Goal: Task Accomplishment & Management: Manage account settings

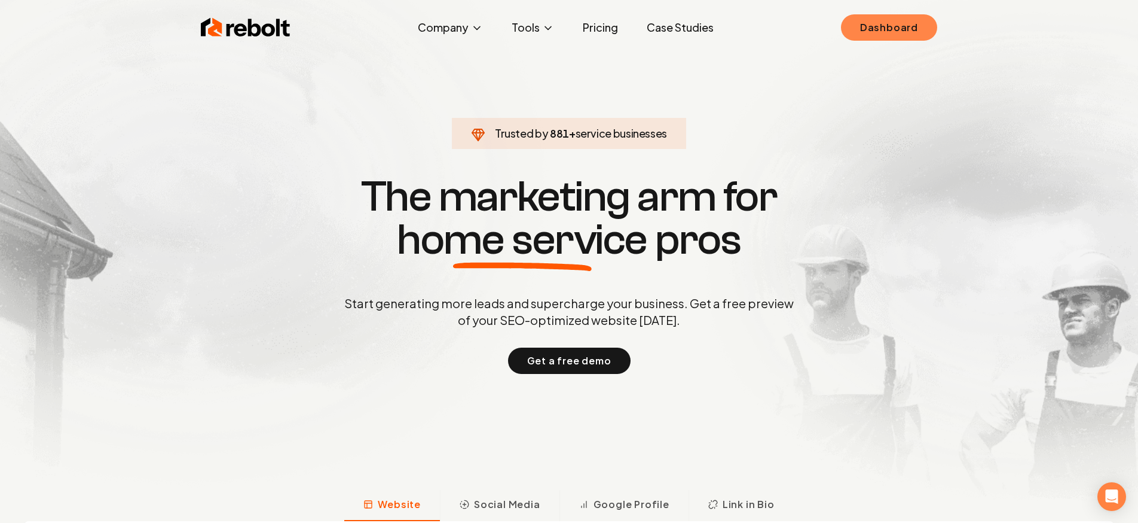
click at [882, 30] on link "Dashboard" at bounding box center [889, 27] width 96 height 26
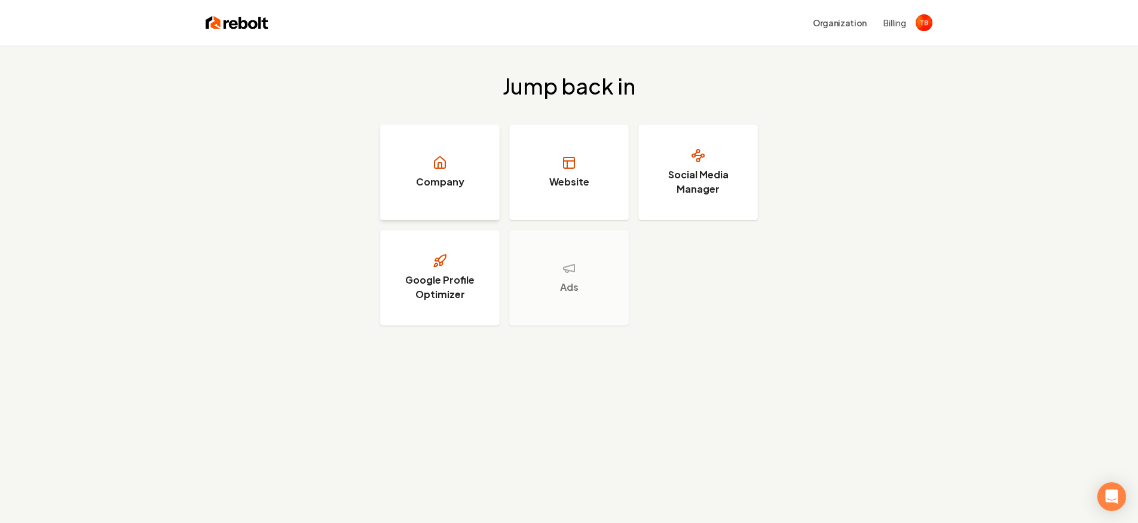
click at [475, 182] on link "Company" at bounding box center [440, 172] width 120 height 96
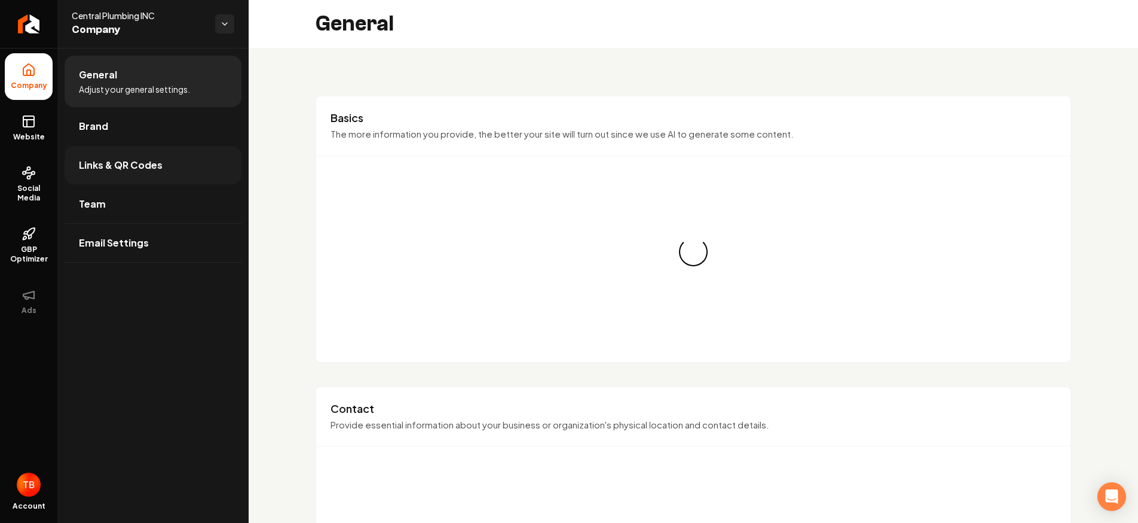
click at [97, 171] on span "Links & QR Codes" at bounding box center [121, 165] width 84 height 14
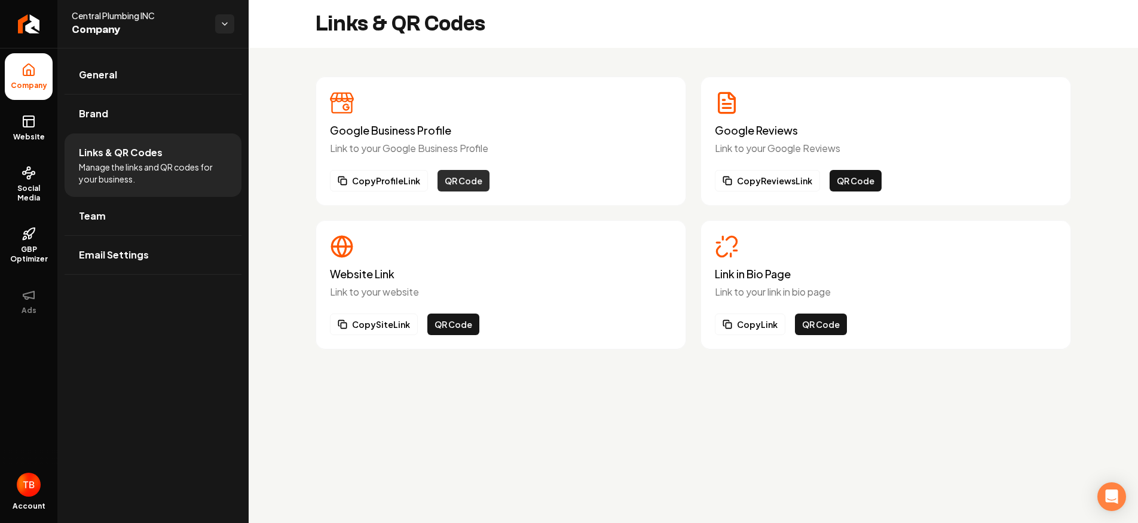
scroll to position [0, 1]
click at [402, 183] on button "Copy Profile Link" at bounding box center [379, 181] width 98 height 22
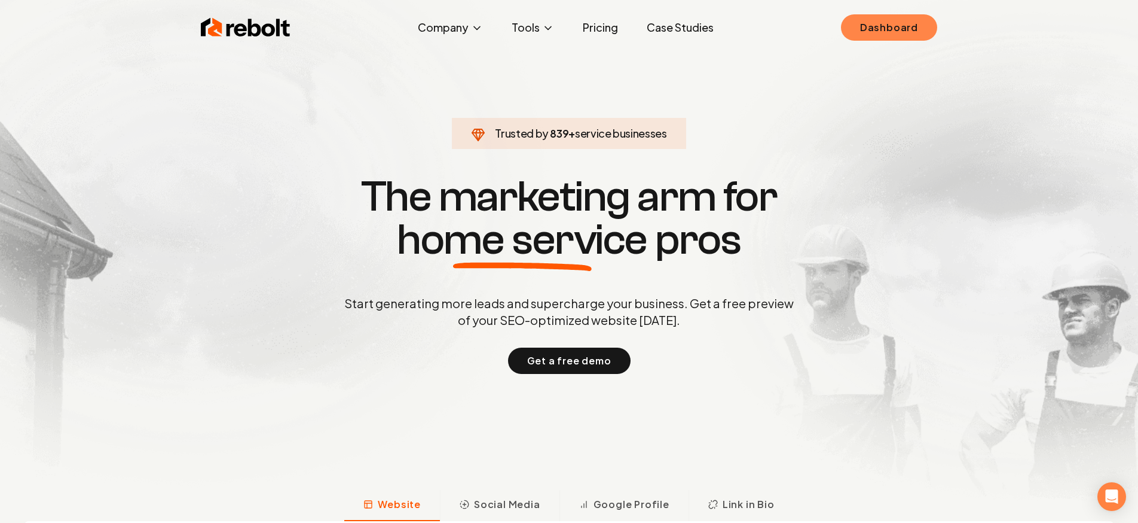
click at [882, 27] on link "Dashboard" at bounding box center [889, 27] width 96 height 26
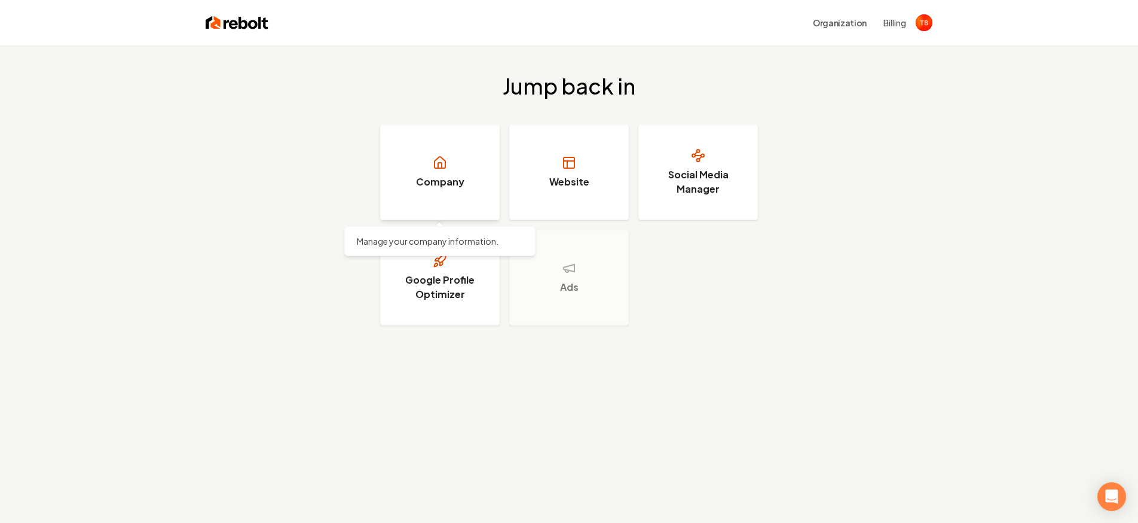
click at [415, 180] on link "Company" at bounding box center [440, 172] width 120 height 96
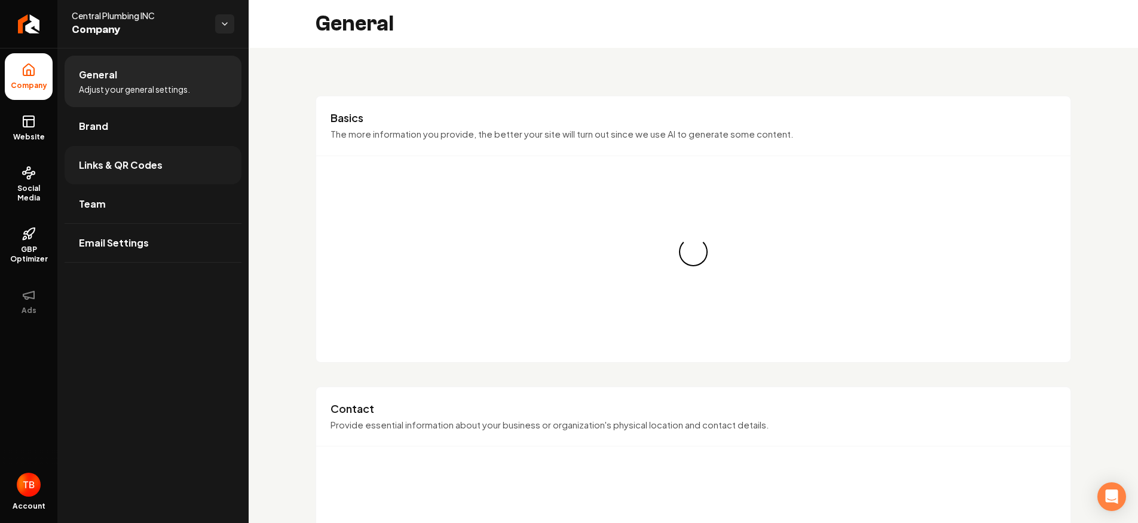
click at [190, 179] on link "Links & QR Codes" at bounding box center [153, 165] width 177 height 38
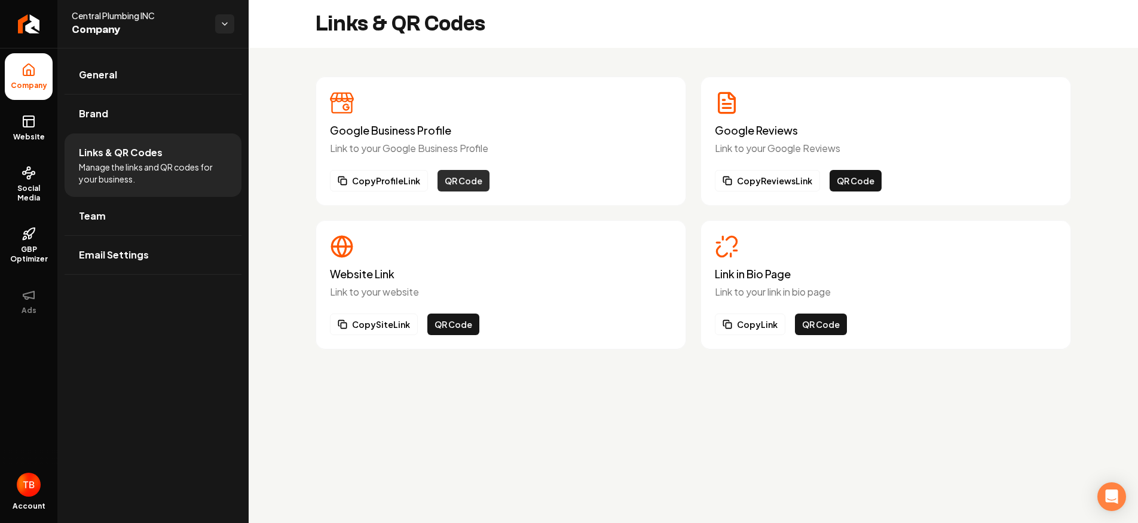
click at [465, 183] on button "QR Code" at bounding box center [464, 181] width 52 height 22
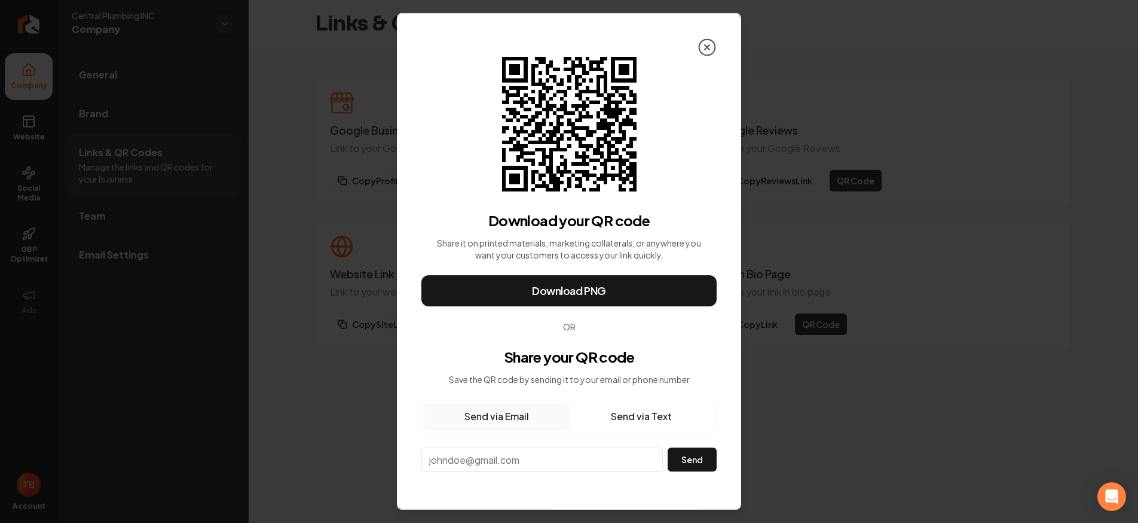
click at [712, 46] on icon at bounding box center [707, 47] width 19 height 19
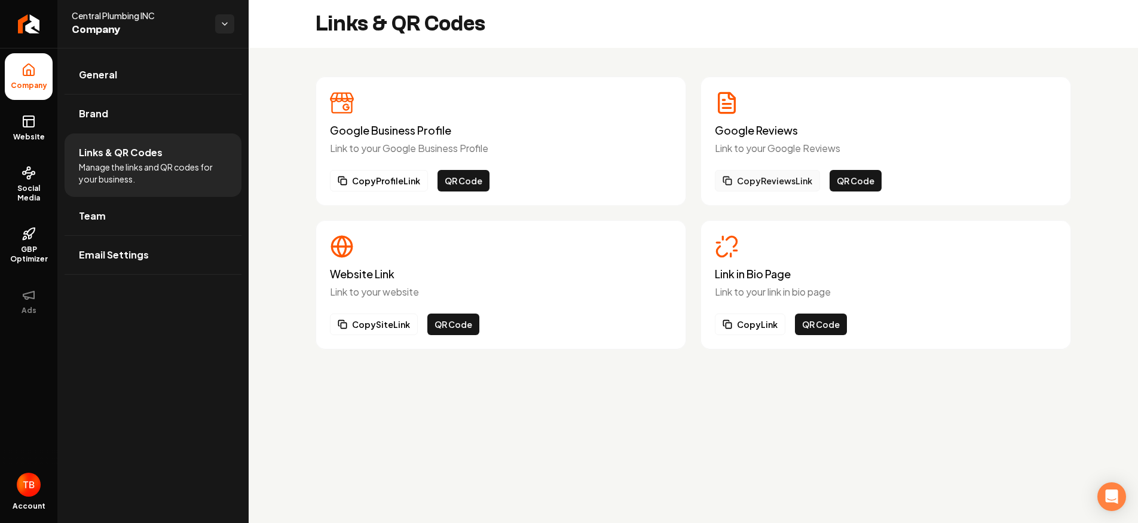
click at [789, 182] on button "Copy Reviews Link" at bounding box center [767, 181] width 105 height 22
click at [861, 180] on button "QR Code" at bounding box center [856, 181] width 52 height 22
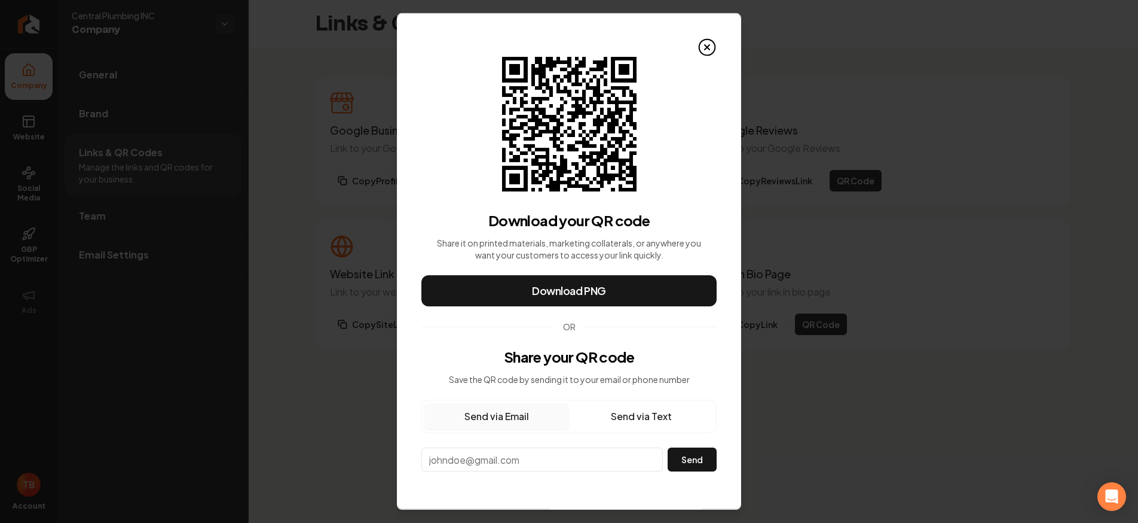
click at [708, 50] on icon at bounding box center [707, 47] width 19 height 19
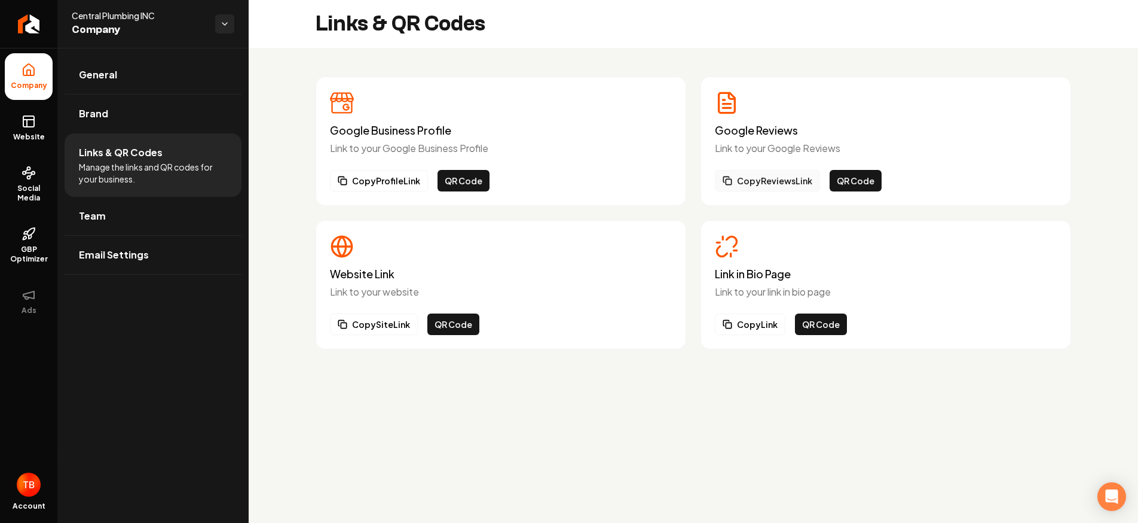
click at [780, 184] on button "Copy Reviews Link" at bounding box center [767, 181] width 105 height 22
click at [392, 326] on button "Copy Site Link" at bounding box center [374, 324] width 88 height 22
click at [756, 328] on button "Copy Link" at bounding box center [750, 324] width 71 height 22
click at [166, 255] on link "Email Settings" at bounding box center [153, 255] width 177 height 38
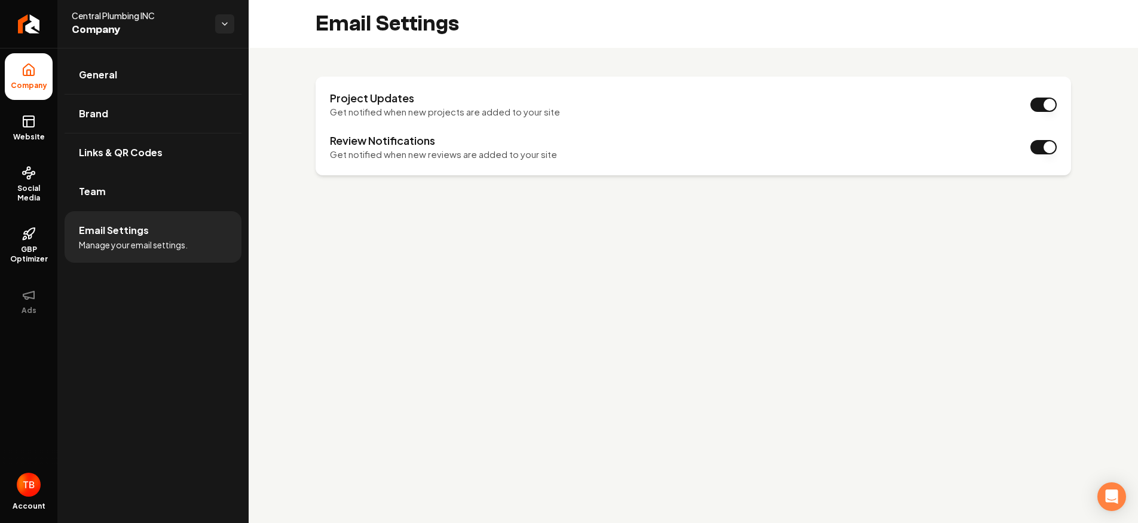
click at [1051, 107] on button "Main content area" at bounding box center [1044, 104] width 26 height 14
click at [1042, 148] on button "Main content area" at bounding box center [1044, 147] width 26 height 14
click at [144, 199] on link "Team" at bounding box center [153, 191] width 177 height 38
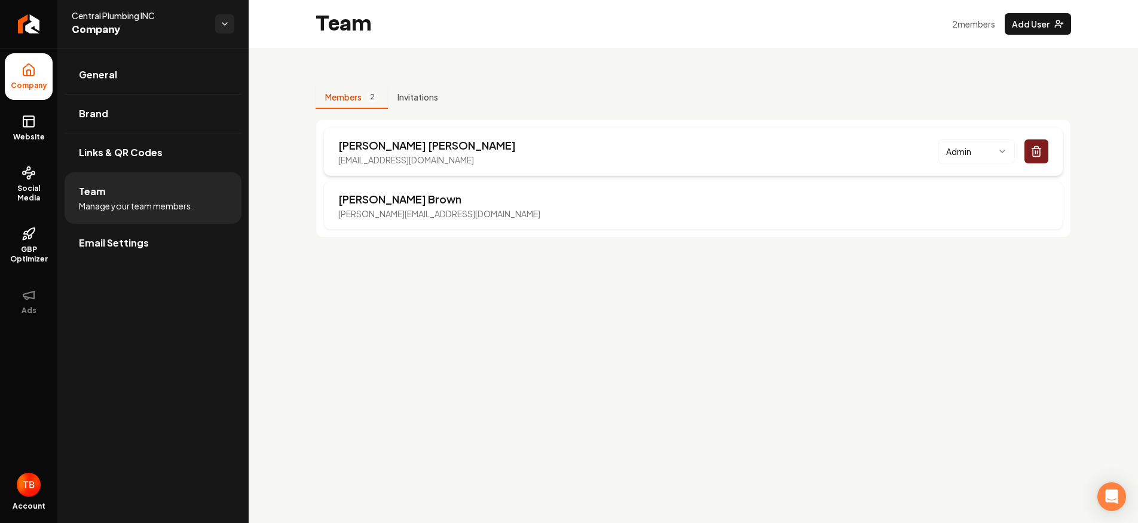
click at [1018, 152] on div "Admin" at bounding box center [994, 151] width 110 height 24
click at [1009, 154] on html "Company Website Social Media GBP Optimizer Ads Account Central Plumbing INC Com…" at bounding box center [569, 261] width 1138 height 523
click at [851, 99] on html "Company Website Social Media GBP Optimizer Ads Account Central Plumbing INC Com…" at bounding box center [569, 261] width 1138 height 523
click at [118, 118] on link "Brand" at bounding box center [153, 113] width 177 height 38
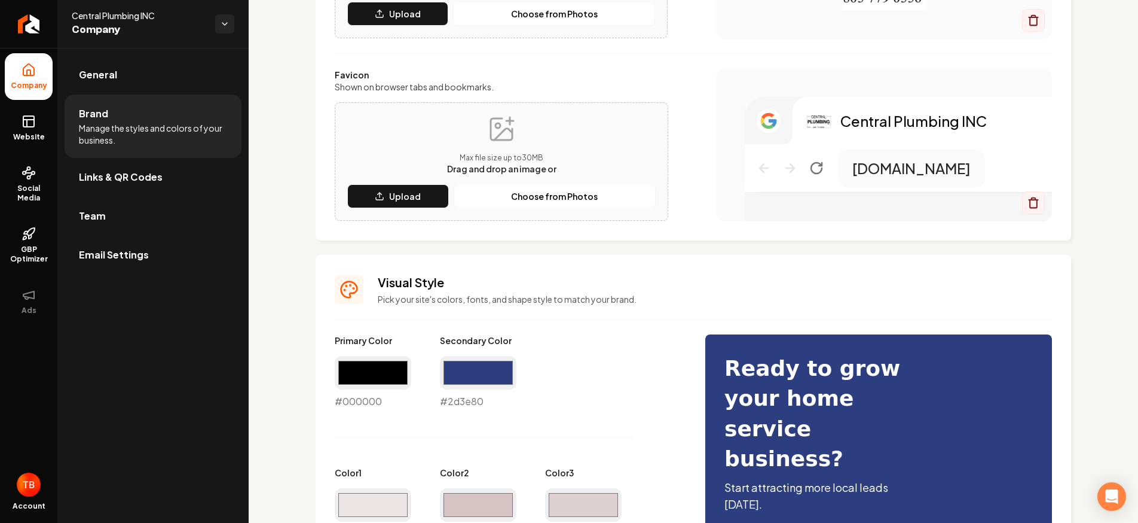
scroll to position [315, 0]
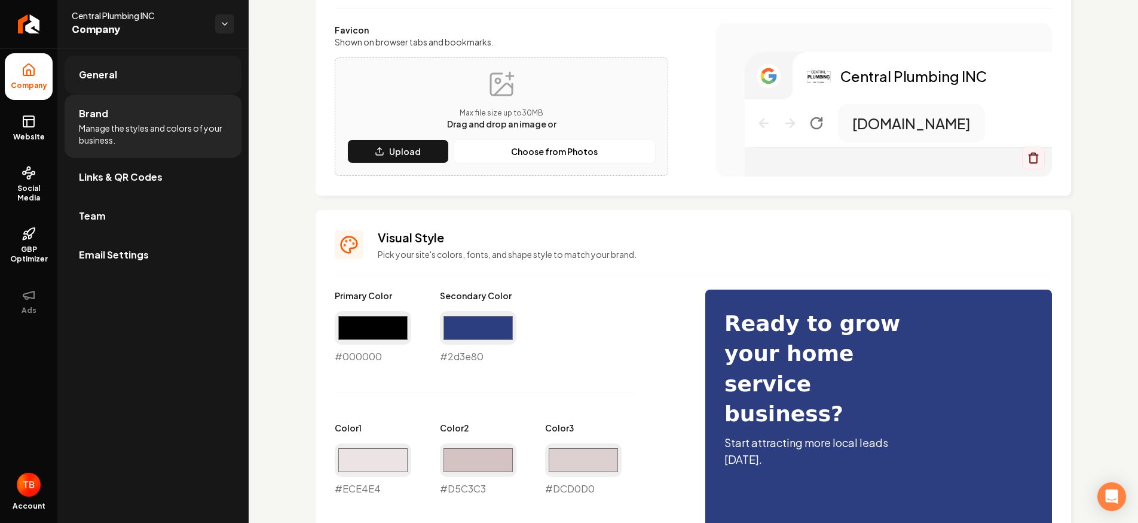
click at [133, 77] on link "General" at bounding box center [153, 75] width 177 height 38
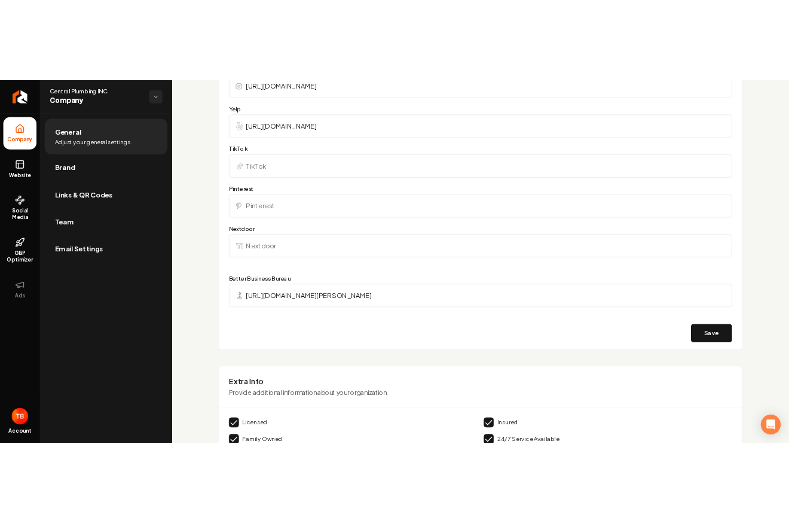
scroll to position [1639, 0]
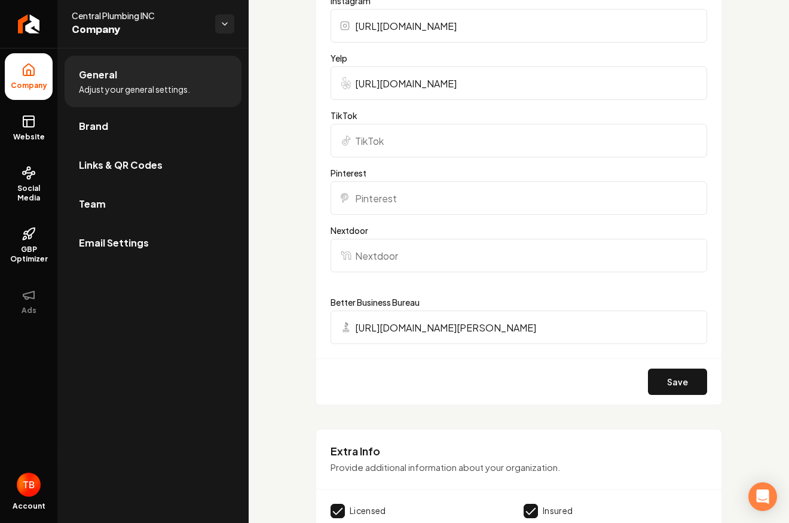
click at [374, 251] on input "Nextdoor" at bounding box center [519, 255] width 377 height 33
paste input "[URL][DOMAIN_NAME][PERSON_NAME]"
type input "[URL][DOMAIN_NAME][PERSON_NAME]"
drag, startPoint x: 691, startPoint y: 384, endPoint x: 682, endPoint y: 381, distance: 10.0
click at [691, 384] on button "Save" at bounding box center [677, 381] width 59 height 26
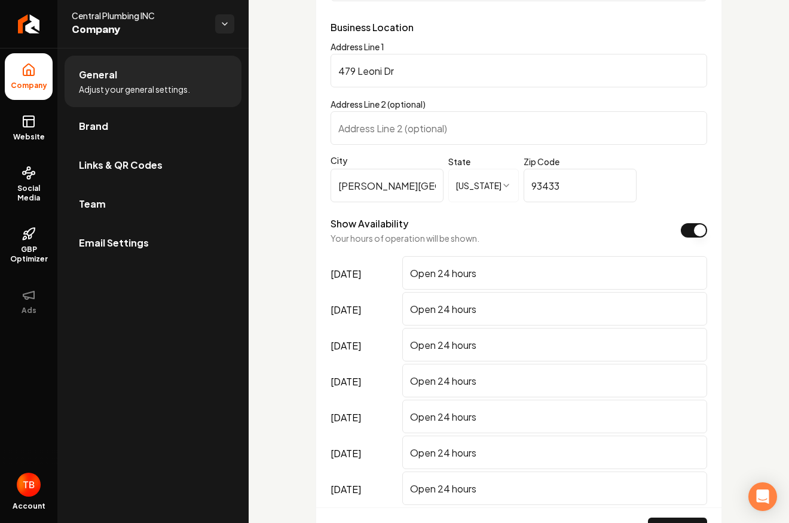
scroll to position [683, 0]
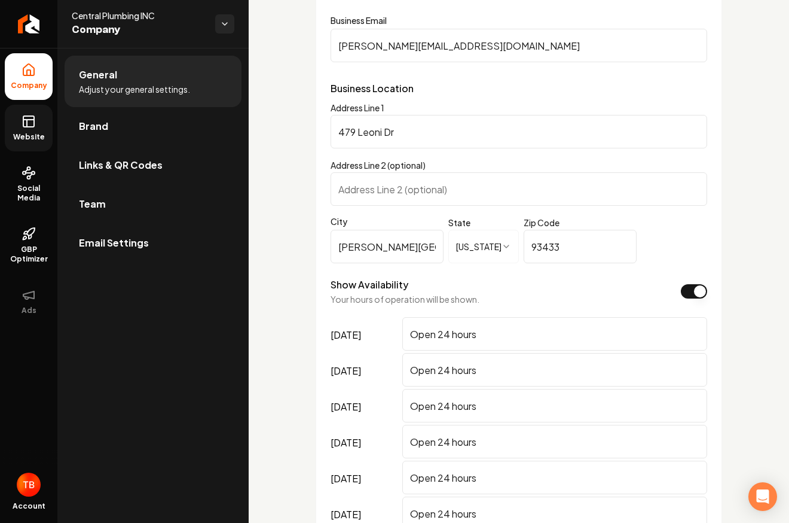
click at [29, 130] on link "Website" at bounding box center [29, 128] width 48 height 47
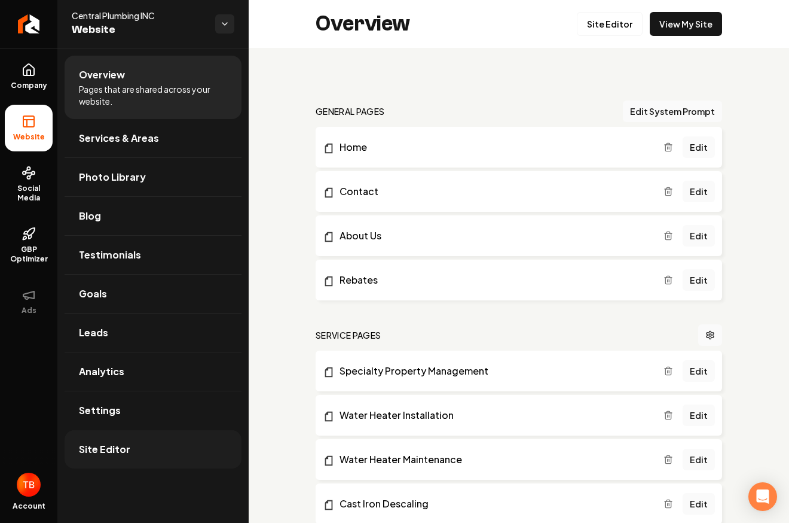
click at [172, 463] on link "Site Editor" at bounding box center [153, 449] width 177 height 38
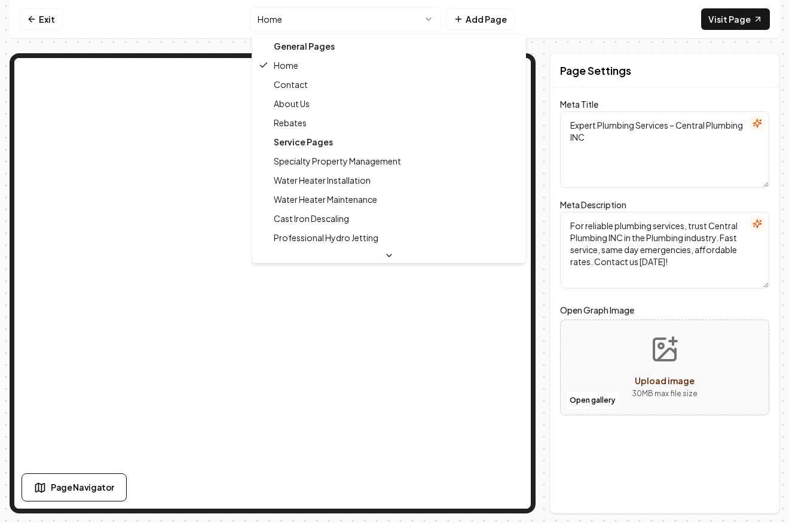
click at [425, 20] on html "Computer Required This feature is only available on a computer. Please switch t…" at bounding box center [394, 261] width 789 height 523
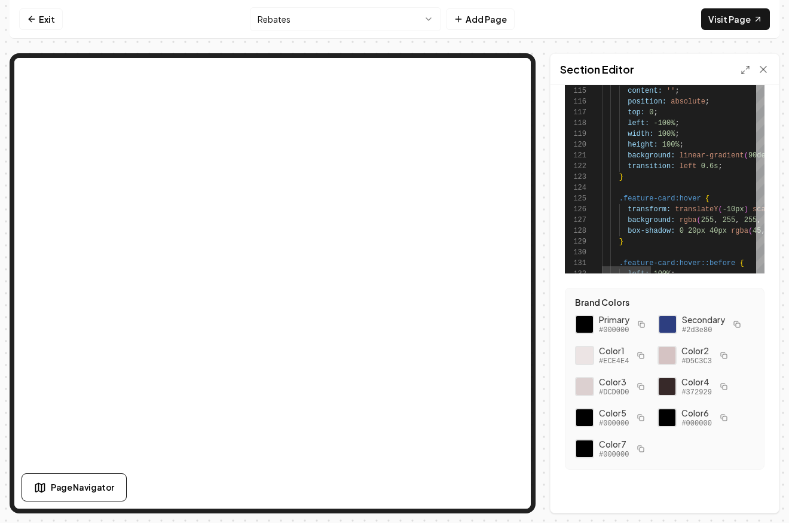
scroll to position [138, 0]
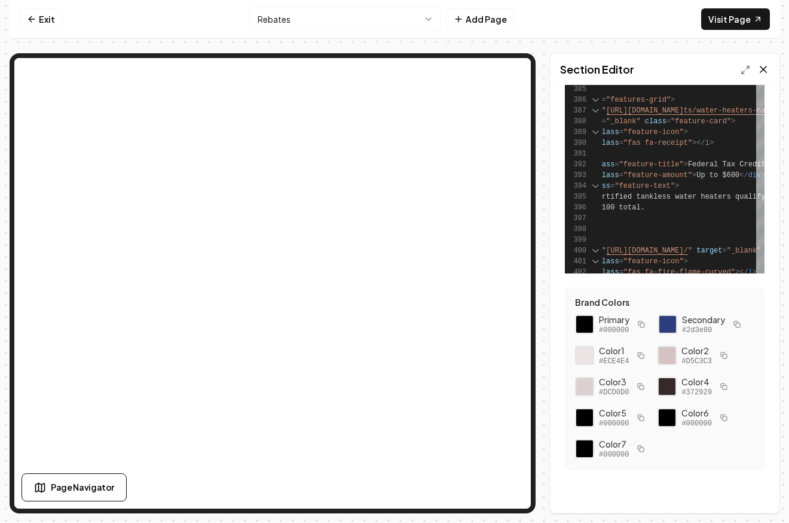
click at [762, 68] on icon at bounding box center [764, 69] width 6 height 6
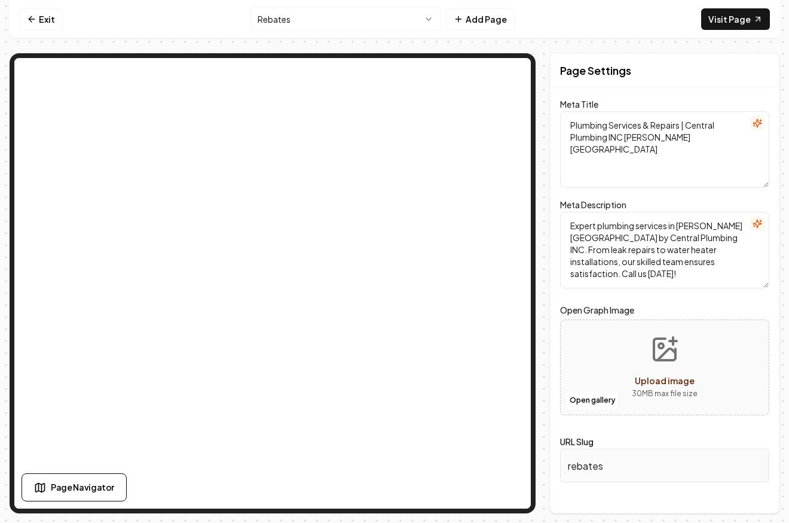
scroll to position [0, 0]
click at [48, 16] on link "Exit" at bounding box center [41, 19] width 44 height 22
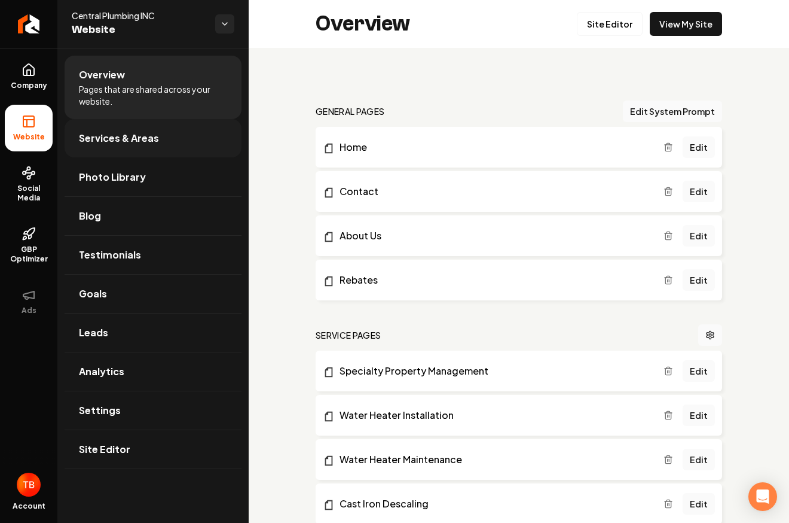
click at [152, 142] on span "Services & Areas" at bounding box center [119, 138] width 80 height 14
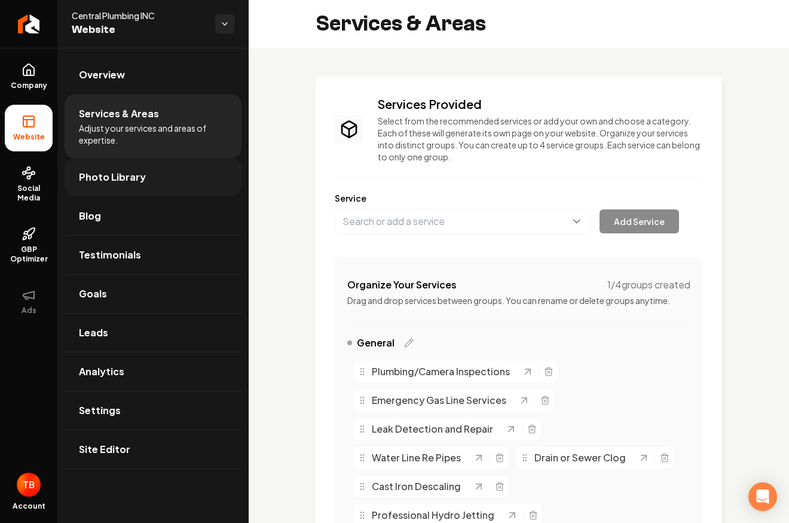
click at [143, 179] on link "Photo Library" at bounding box center [153, 177] width 177 height 38
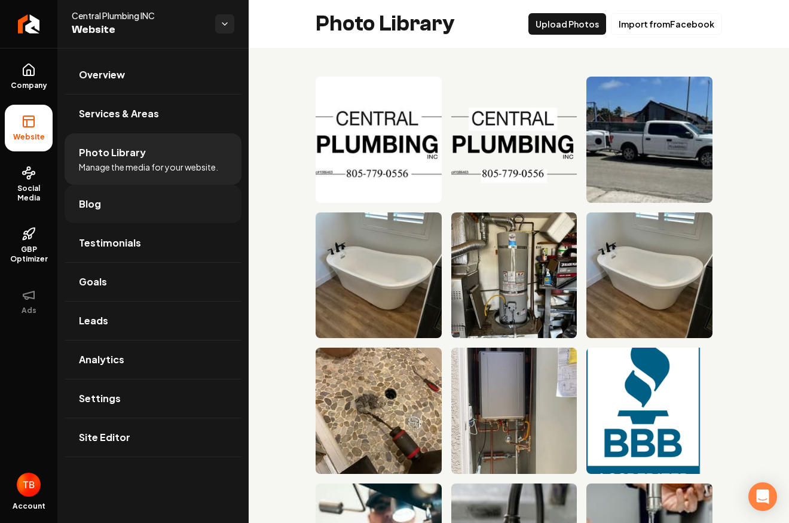
click at [150, 206] on link "Blog" at bounding box center [153, 204] width 177 height 38
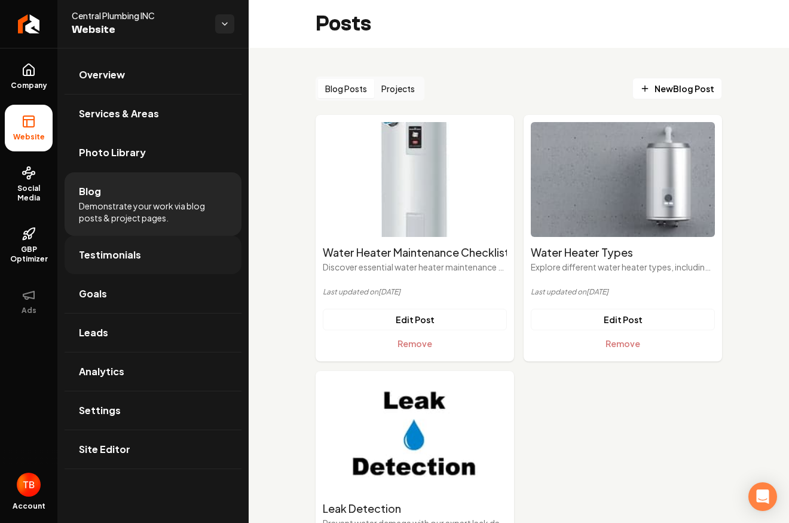
click at [135, 254] on span "Testimonials" at bounding box center [110, 255] width 62 height 14
click at [139, 300] on link "Goals" at bounding box center [153, 293] width 177 height 38
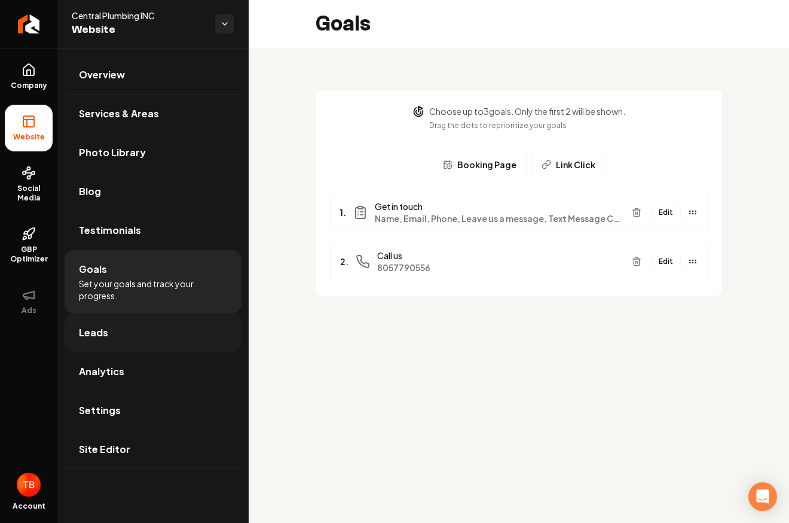
click at [150, 336] on link "Leads" at bounding box center [153, 332] width 177 height 38
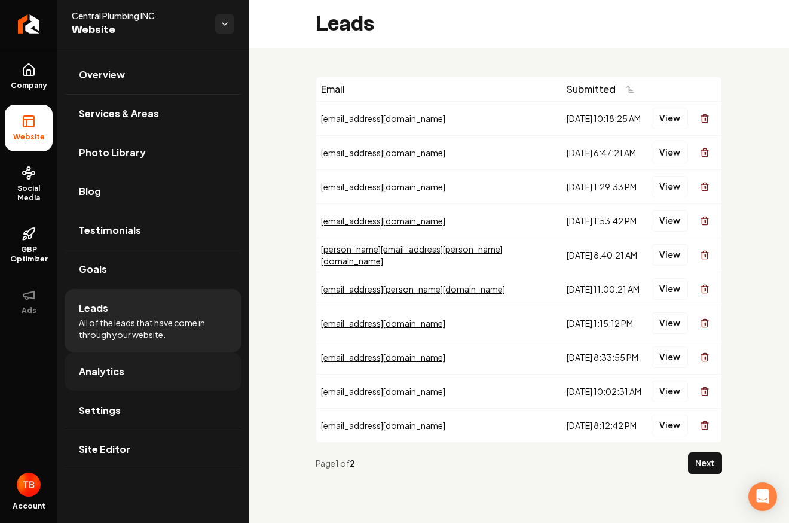
click at [176, 369] on link "Analytics" at bounding box center [153, 371] width 177 height 38
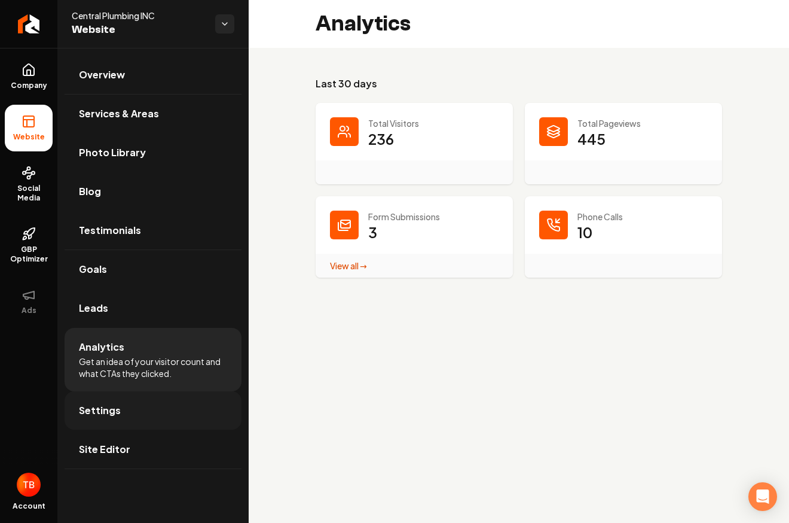
click at [153, 410] on link "Settings" at bounding box center [153, 410] width 177 height 38
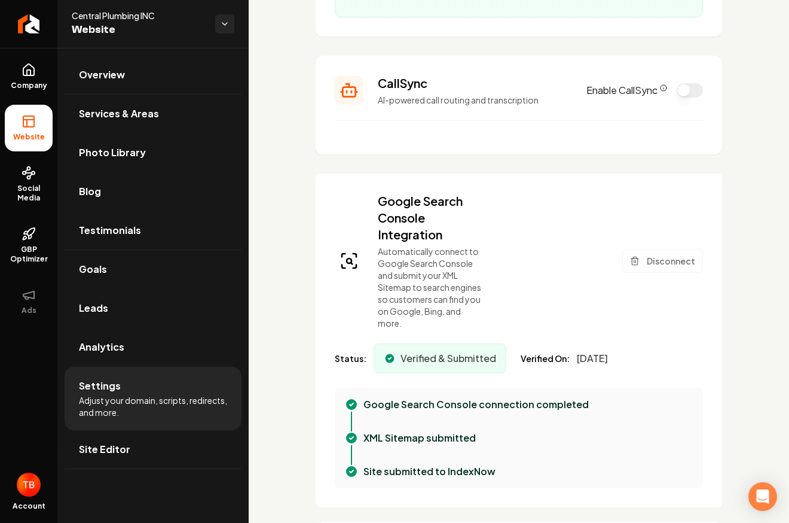
scroll to position [227, 0]
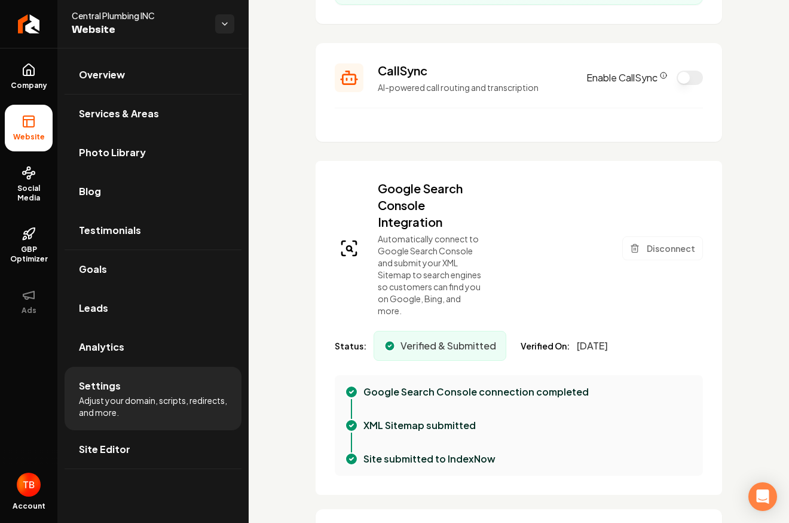
click at [665, 76] on icon "CallSync Info" at bounding box center [663, 75] width 7 height 7
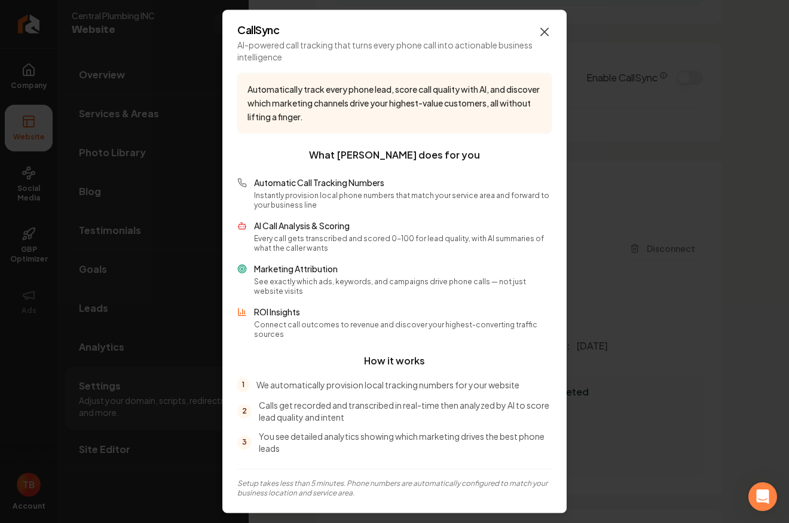
click at [544, 35] on icon "button" at bounding box center [545, 32] width 14 height 14
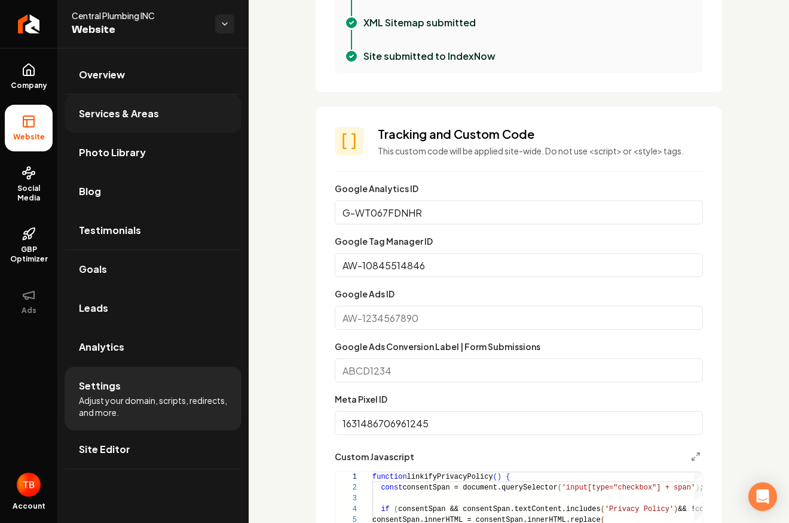
scroll to position [628, 0]
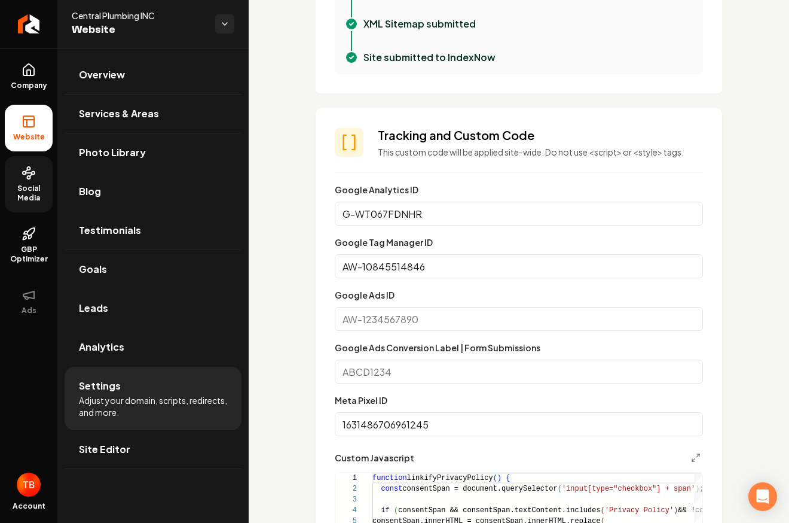
click at [30, 181] on link "Social Media" at bounding box center [29, 184] width 48 height 56
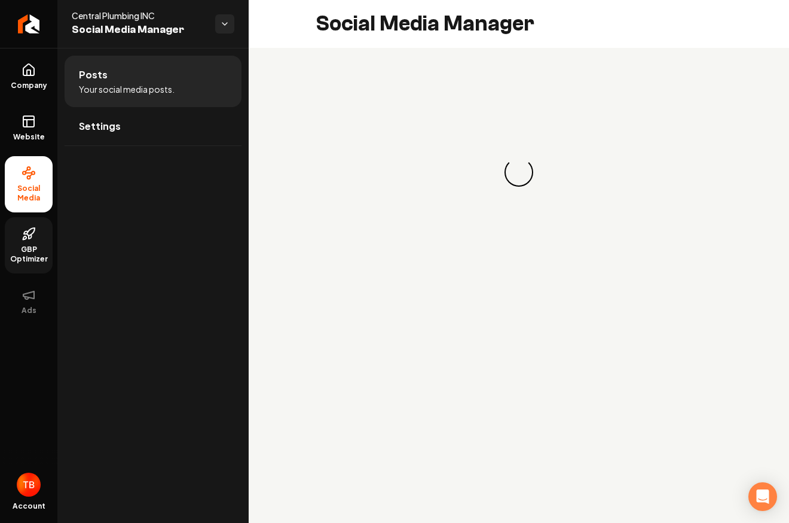
click at [28, 240] on icon at bounding box center [29, 234] width 14 height 14
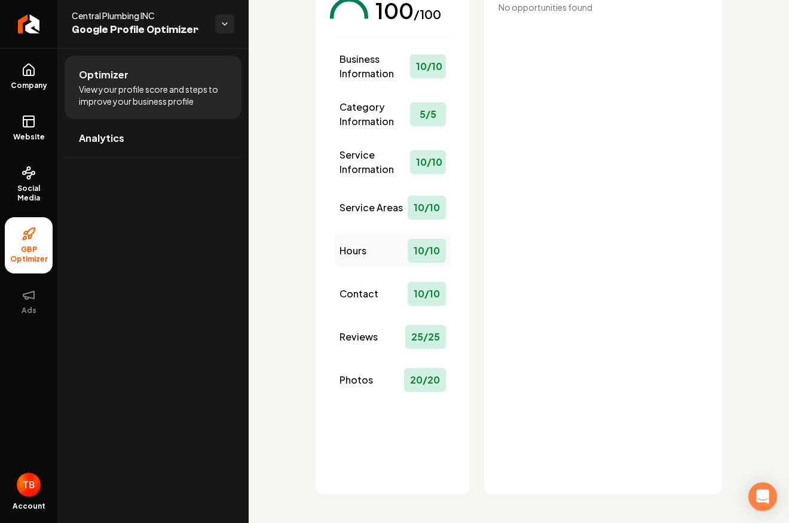
scroll to position [133, 0]
click at [30, 303] on button "Ads" at bounding box center [29, 301] width 48 height 47
click at [29, 300] on icon at bounding box center [29, 295] width 14 height 14
